Goal: Transaction & Acquisition: Purchase product/service

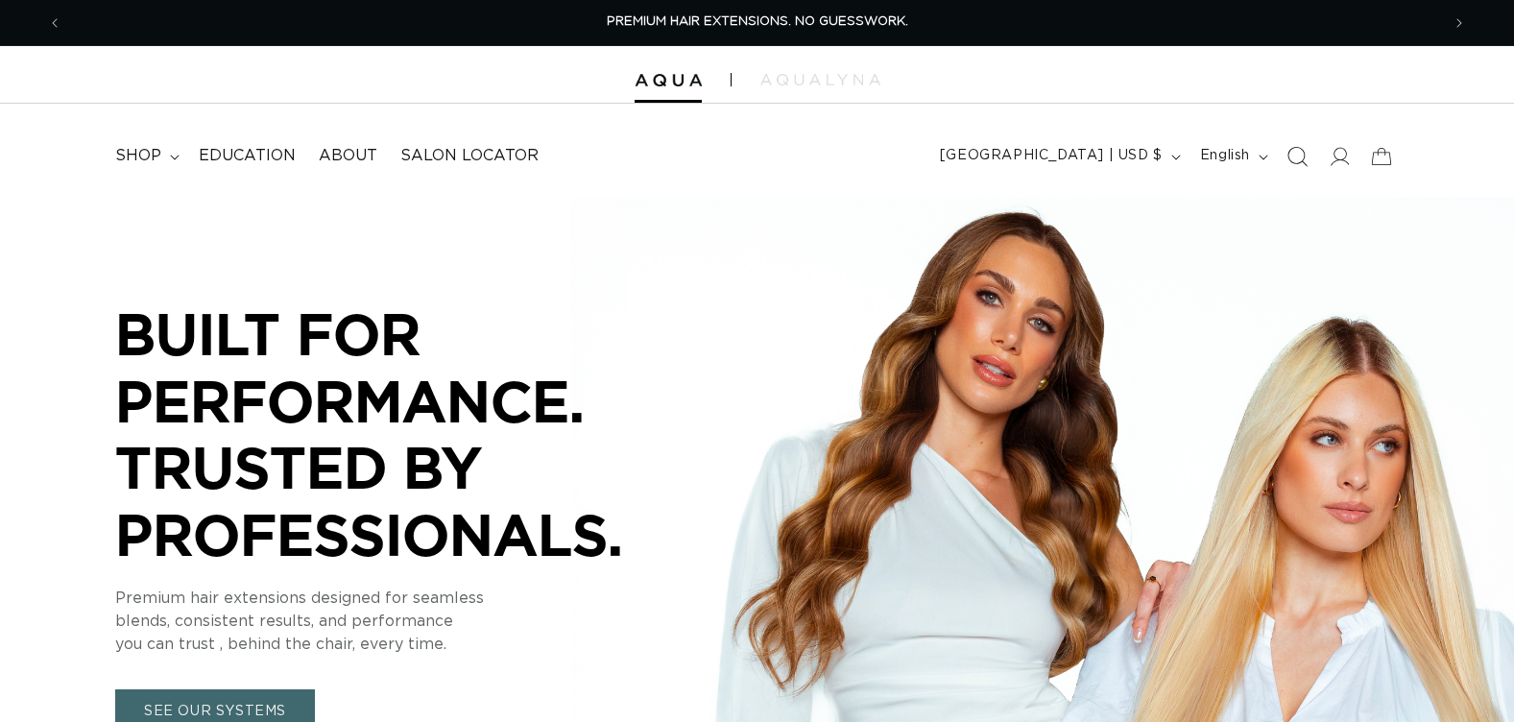
click at [1295, 149] on icon "Search" at bounding box center [1296, 156] width 20 height 20
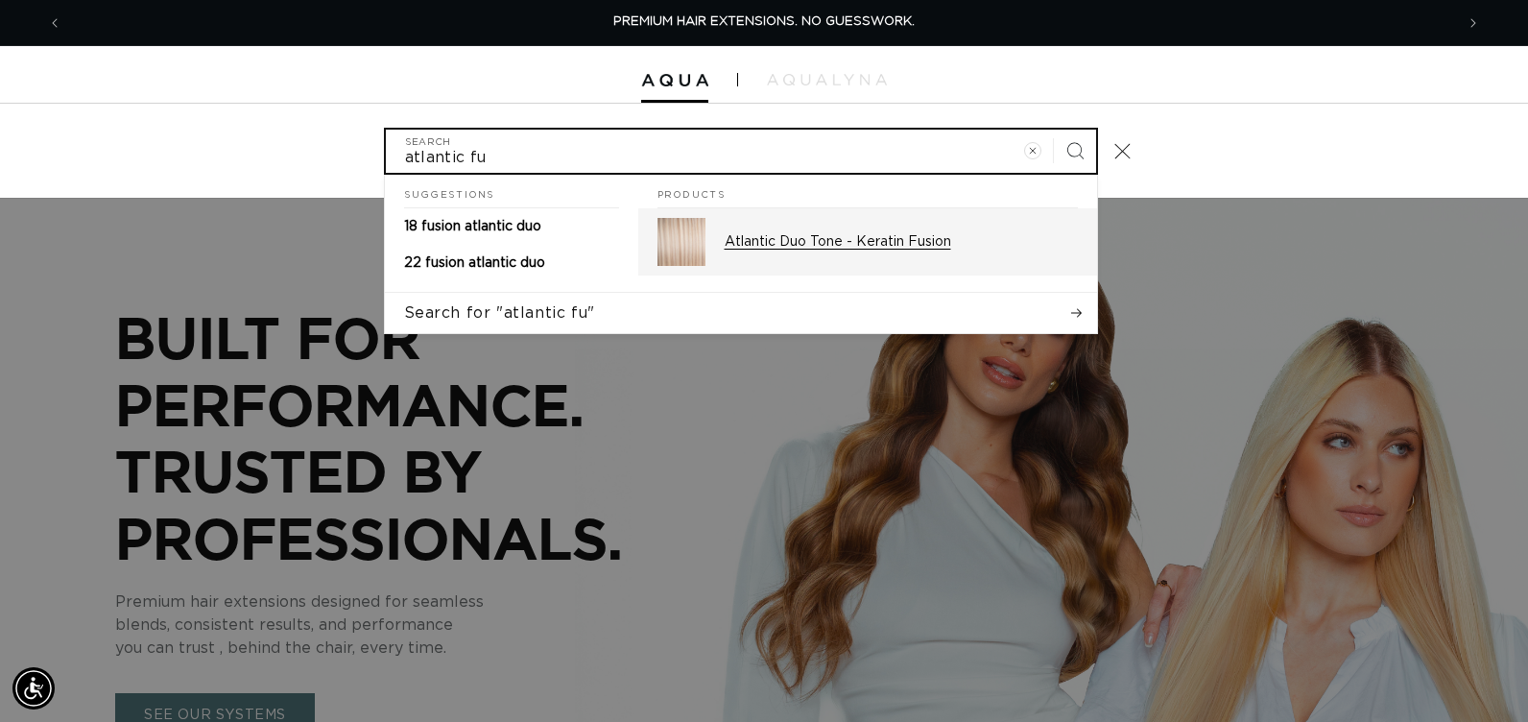
type input "atlantic fu"
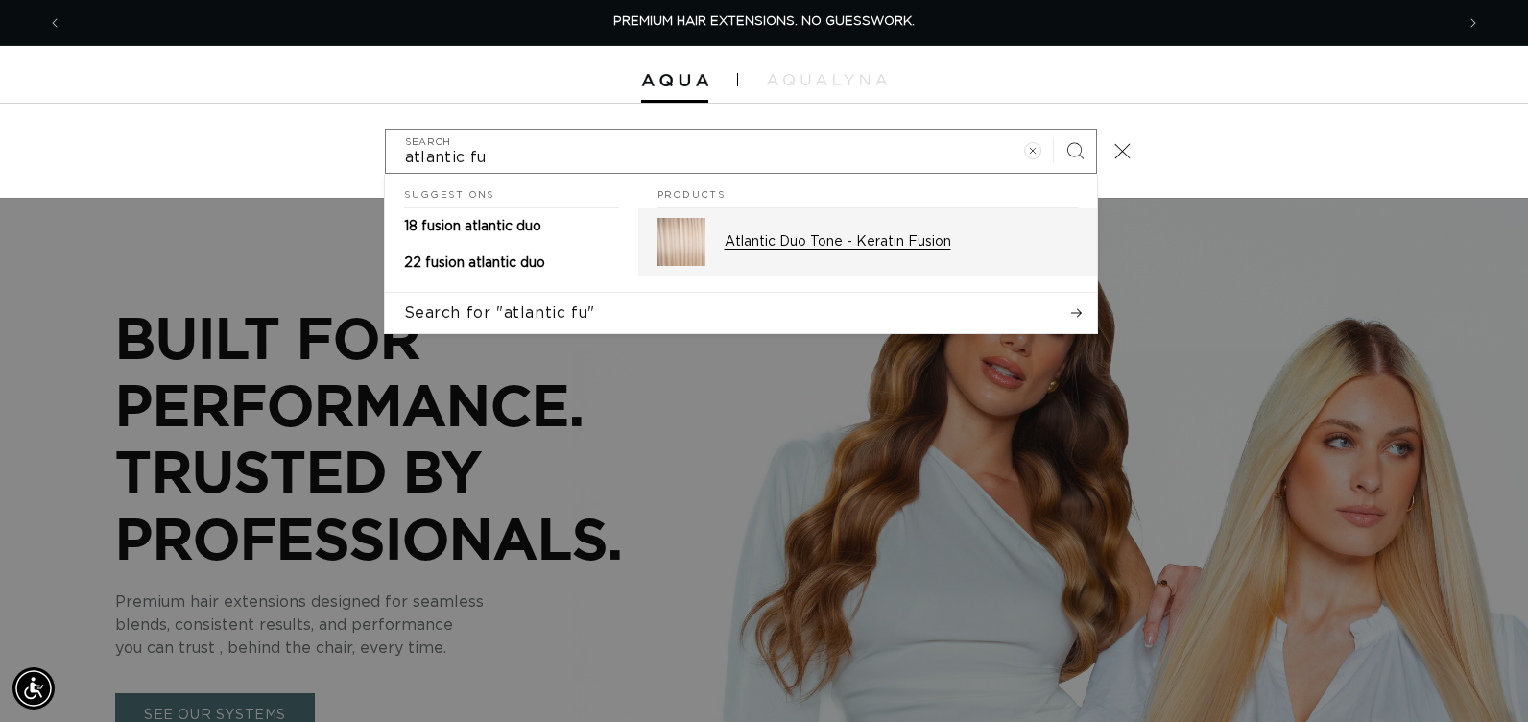
click at [775, 241] on p "Atlantic Duo Tone - Keratin Fusion" at bounding box center [901, 241] width 353 height 17
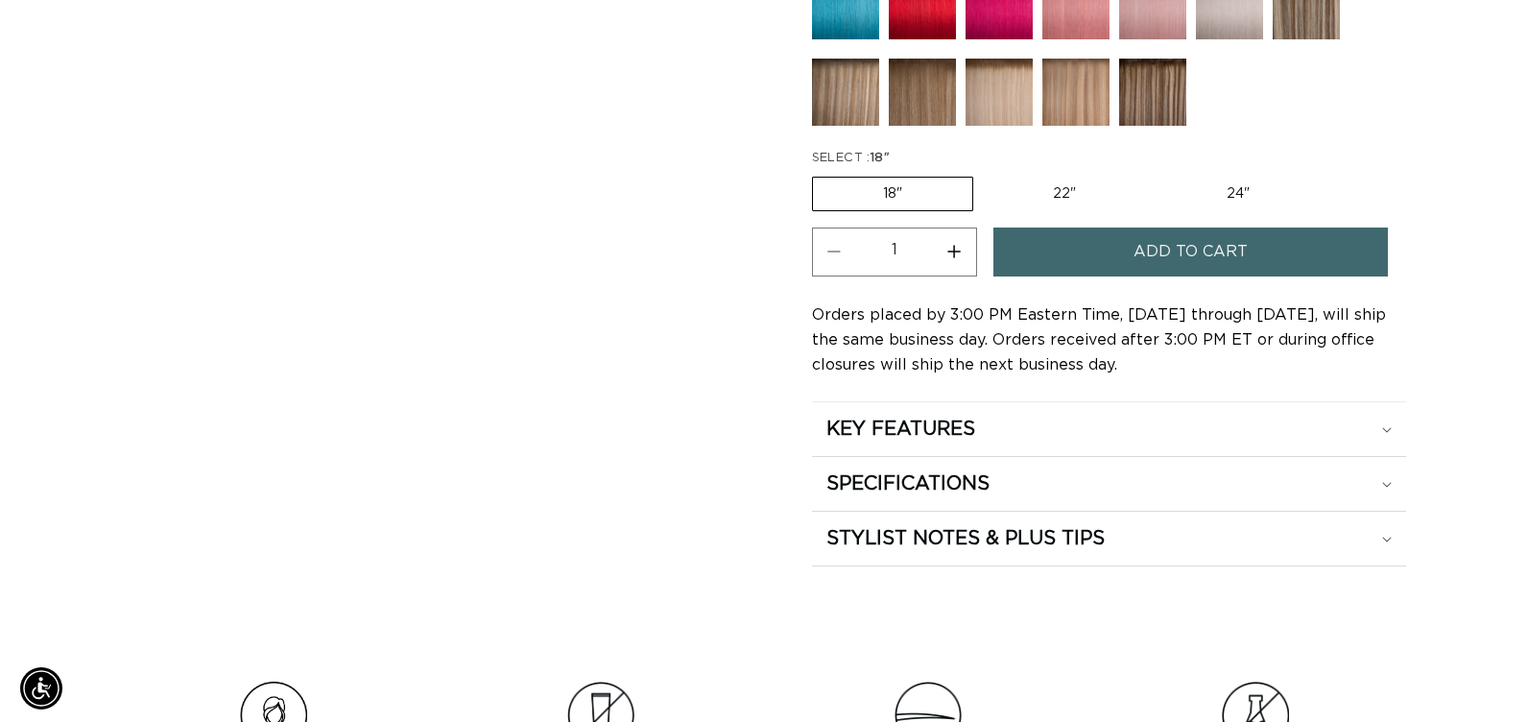
scroll to position [1024, 0]
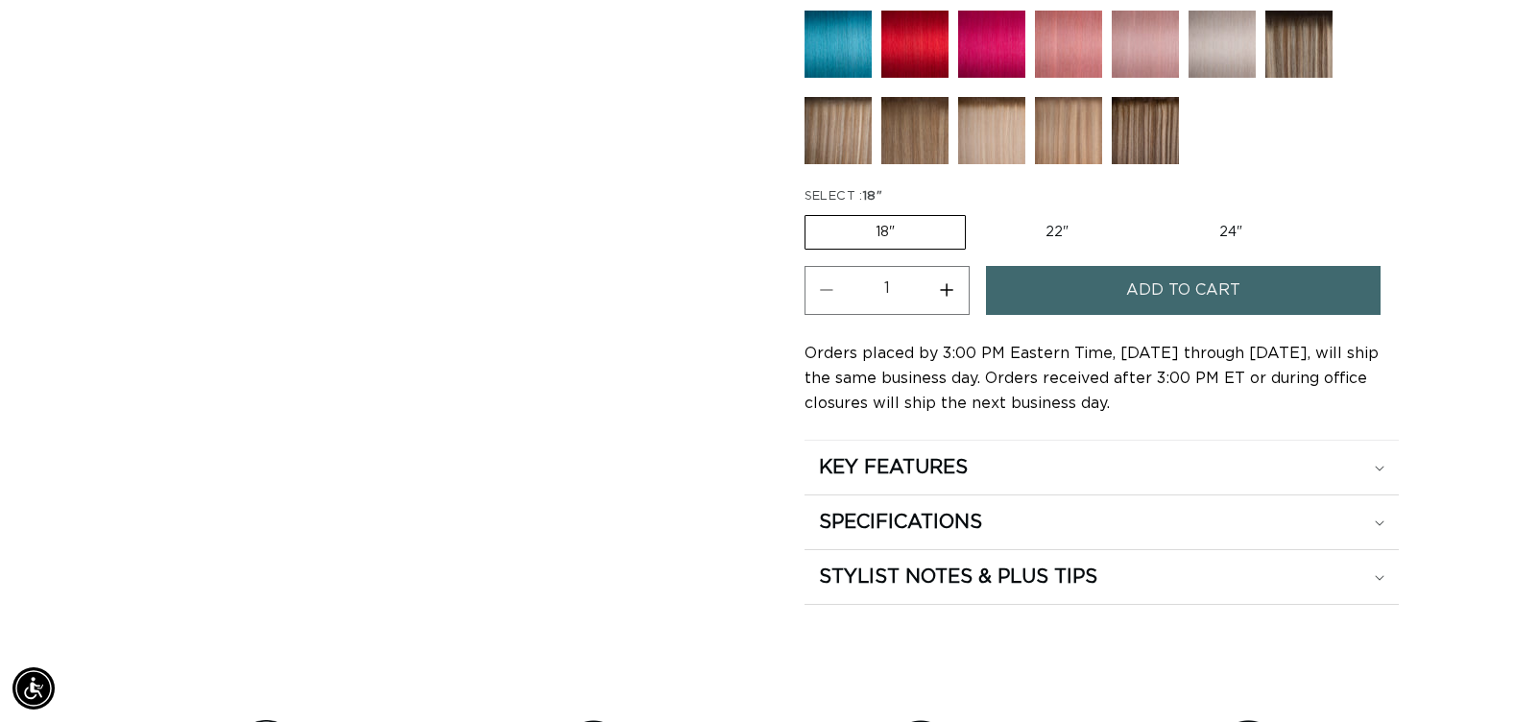
click at [1188, 283] on span "Add to cart" at bounding box center [1183, 290] width 114 height 49
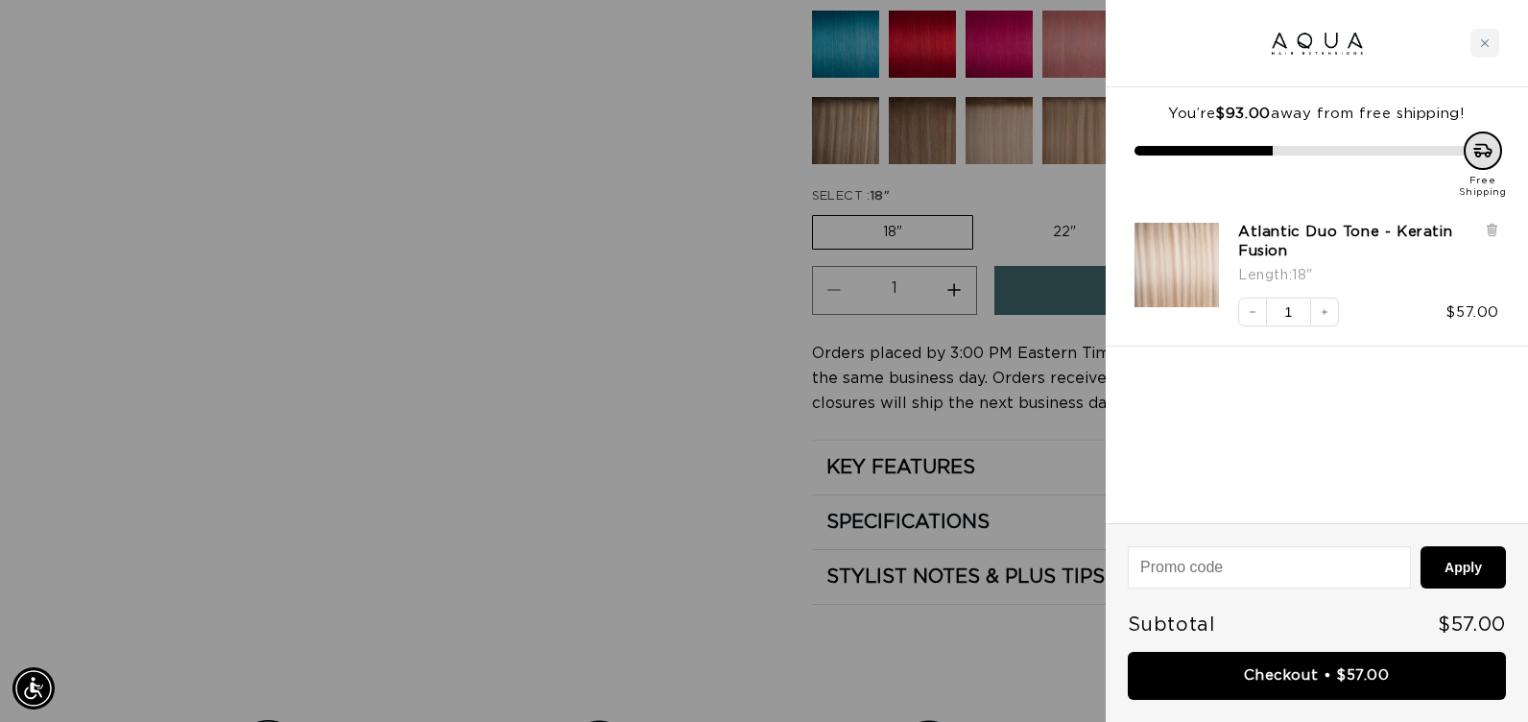
scroll to position [0, 2783]
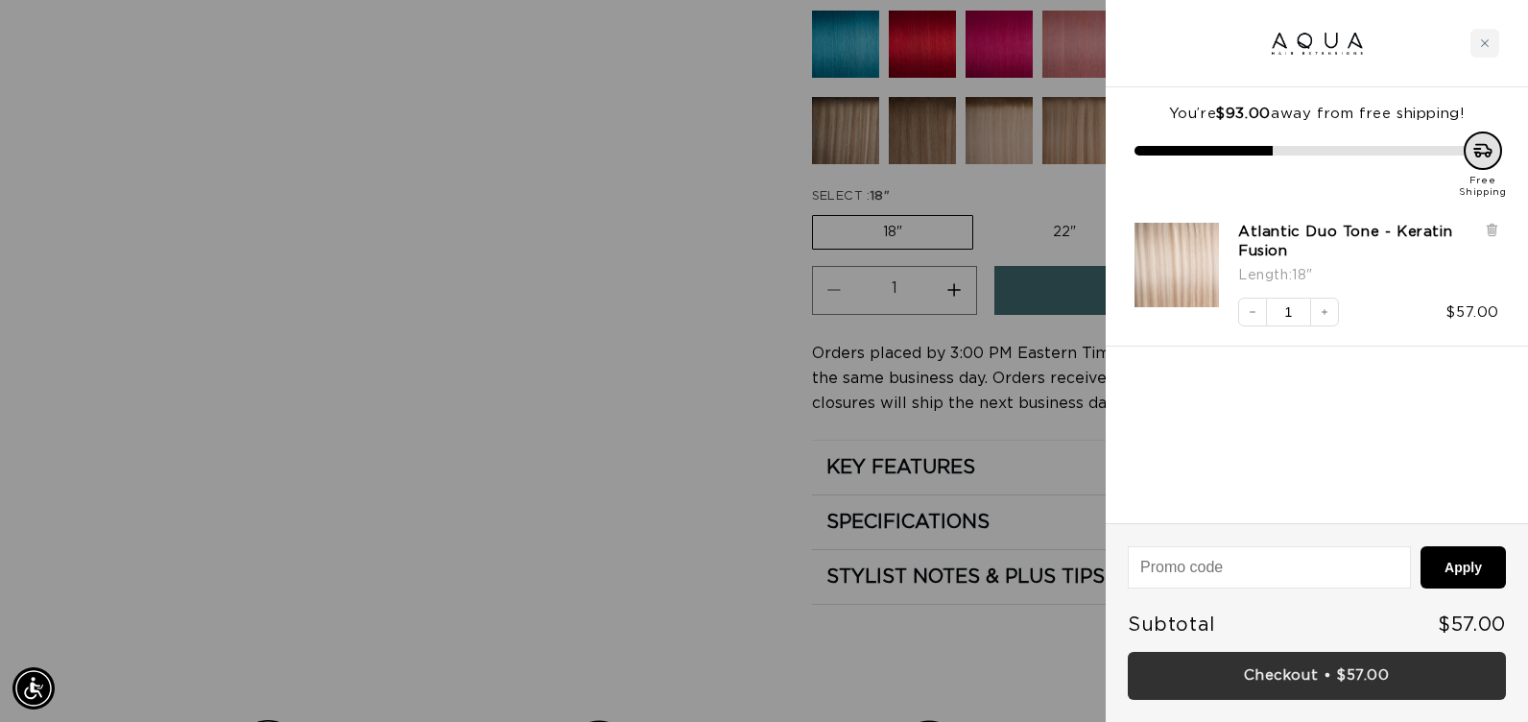
click at [1352, 668] on link "Checkout • $57.00" at bounding box center [1317, 676] width 378 height 49
